Goal: Communication & Community: Answer question/provide support

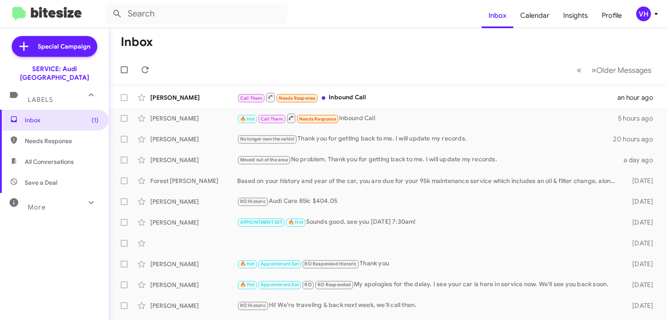
click at [161, 105] on div "[PERSON_NAME] Call Them Needs Response Inbound Call an hour ago" at bounding box center [387, 97] width 544 height 17
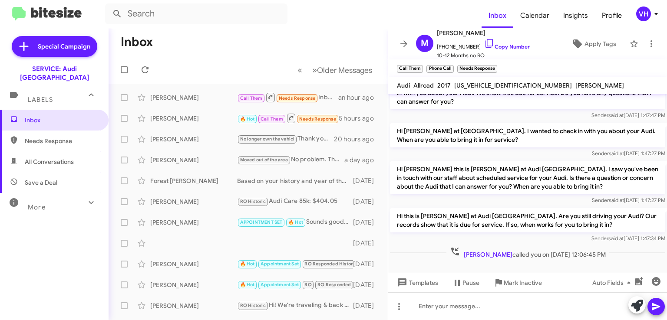
scroll to position [319, 0]
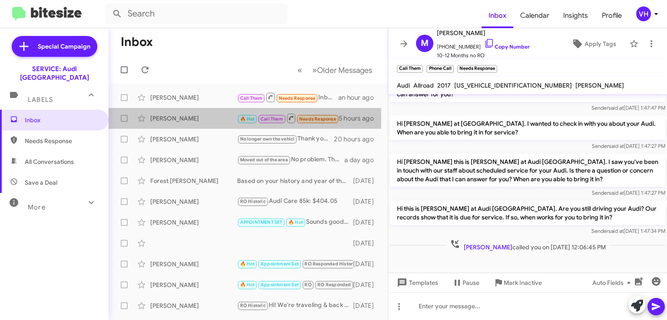
click at [176, 118] on div "[PERSON_NAME]" at bounding box center [193, 118] width 87 height 9
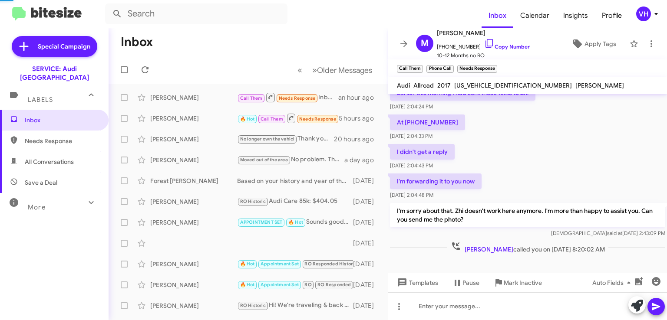
scroll to position [96, 0]
click at [181, 139] on div "[PERSON_NAME]" at bounding box center [193, 139] width 87 height 9
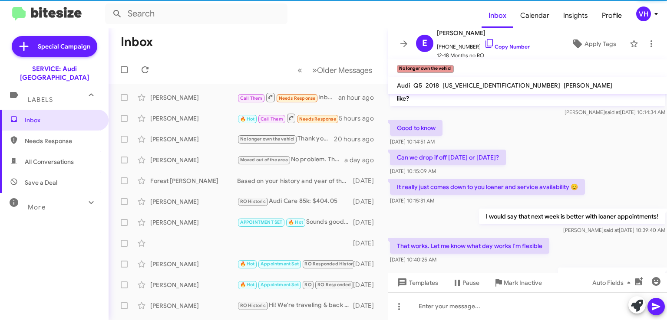
click at [173, 157] on div "[PERSON_NAME]" at bounding box center [193, 160] width 87 height 9
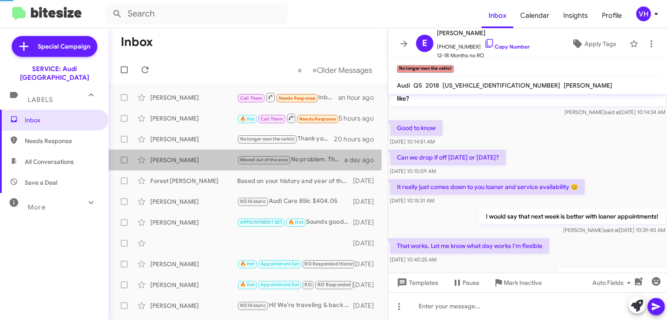
scroll to position [59, 0]
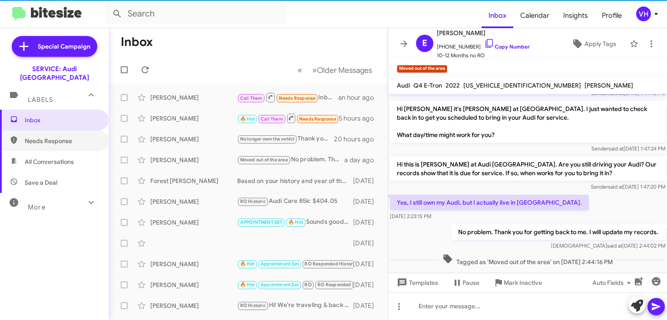
click at [79, 137] on span "Needs Response" at bounding box center [62, 141] width 74 height 9
type input "in:needs-response"
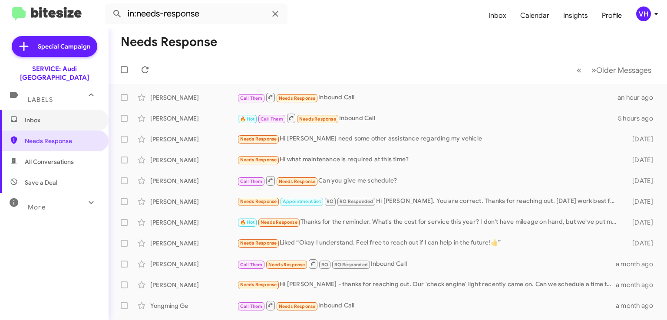
click at [41, 117] on span "Inbox" at bounding box center [54, 120] width 109 height 21
